Goal: Task Accomplishment & Management: Use online tool/utility

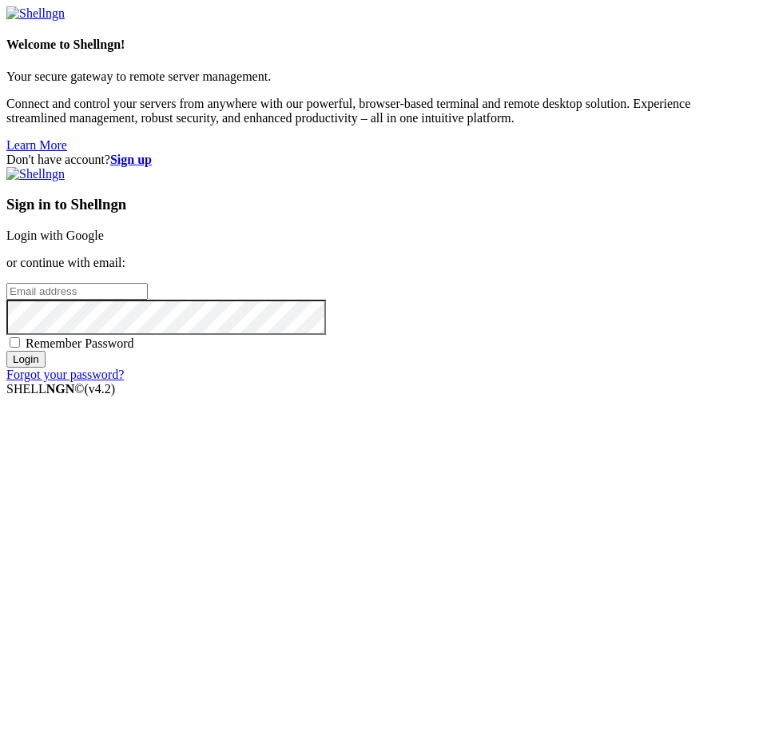
click at [148, 300] on input "email" at bounding box center [76, 291] width 141 height 17
type input "[EMAIL_ADDRESS][DOMAIN_NAME]"
click at [6, 351] on input "Login" at bounding box center [25, 359] width 39 height 17
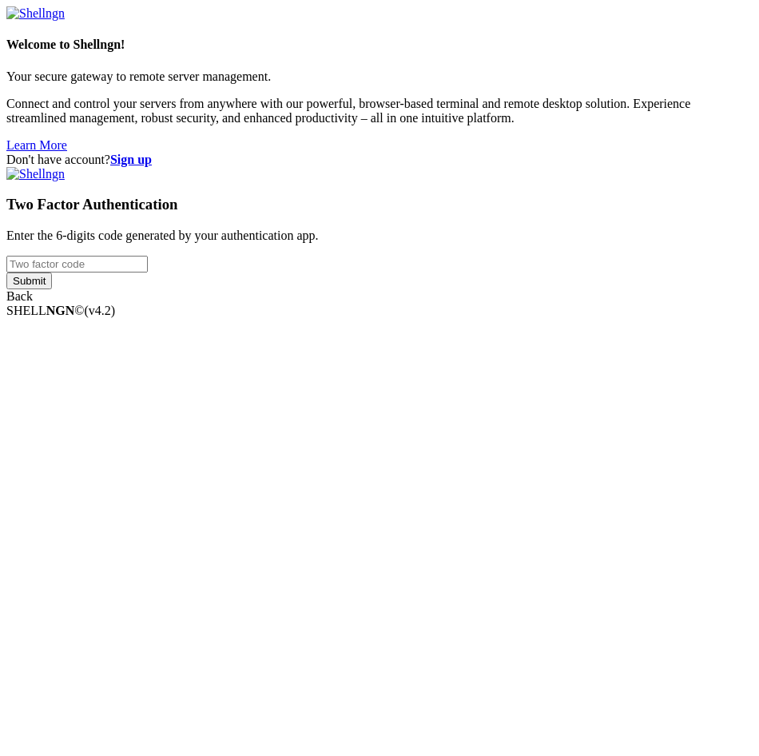
click at [148, 272] on input "number" at bounding box center [76, 264] width 141 height 17
type input "146425"
click at [6, 272] on input "Submit" at bounding box center [29, 280] width 46 height 17
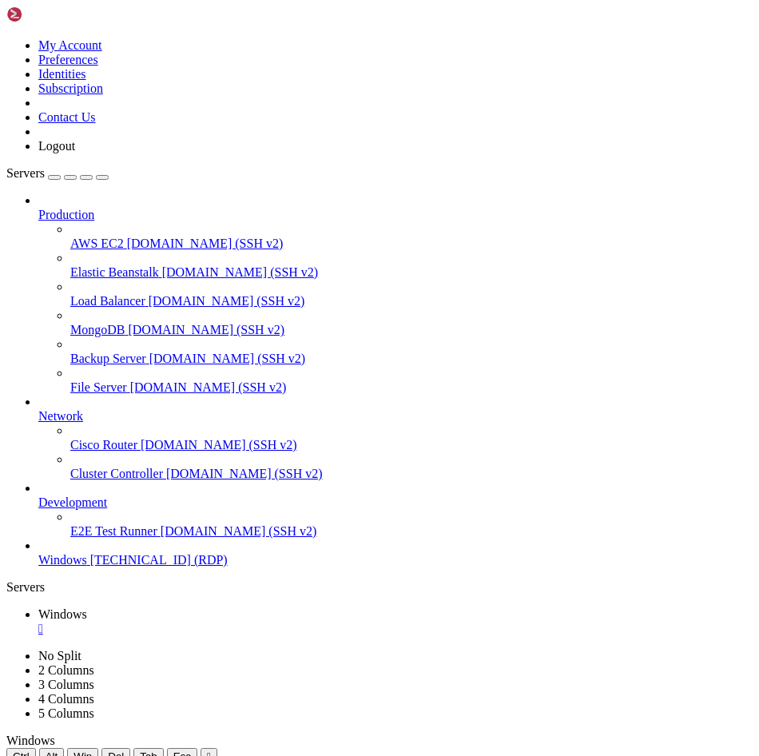
click at [102, 177] on icon "button" at bounding box center [102, 177] width 0 height 0
drag, startPoint x: 638, startPoint y: 1047, endPoint x: 296, endPoint y: 832, distance: 404.6
drag, startPoint x: 296, startPoint y: 832, endPoint x: 642, endPoint y: 952, distance: 366.1
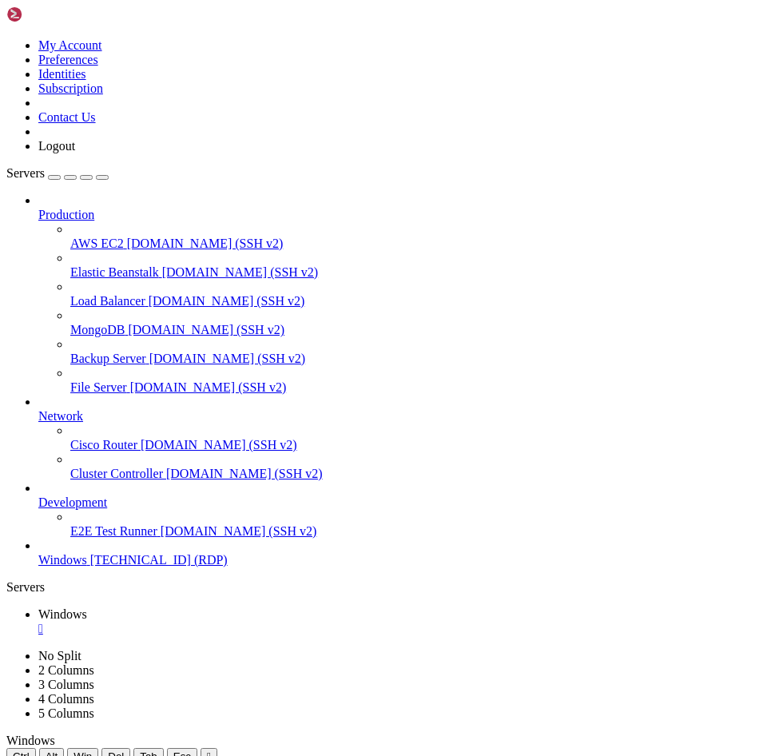
drag, startPoint x: 634, startPoint y: 1175, endPoint x: 216, endPoint y: 896, distance: 502.8
